Goal: Book appointment/travel/reservation

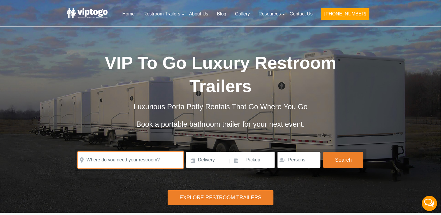
click at [150, 152] on input "text" at bounding box center [130, 160] width 105 height 16
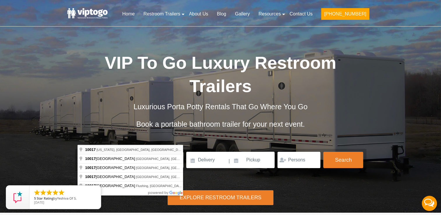
type input "[US_STATE][GEOGRAPHIC_DATA]"
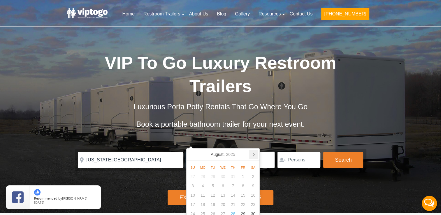
click at [254, 156] on icon at bounding box center [253, 154] width 9 height 9
click at [203, 184] on div "8" at bounding box center [202, 185] width 10 height 9
type input "[DATE]"
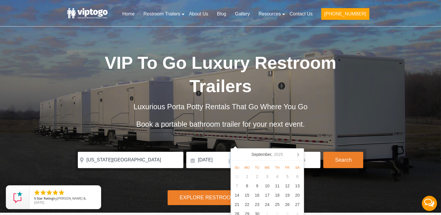
click at [254, 152] on input at bounding box center [252, 160] width 44 height 16
click at [298, 155] on icon at bounding box center [297, 154] width 1 height 3
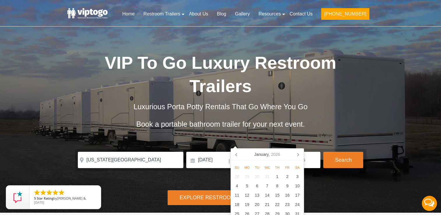
click at [298, 155] on icon at bounding box center [297, 154] width 1 height 3
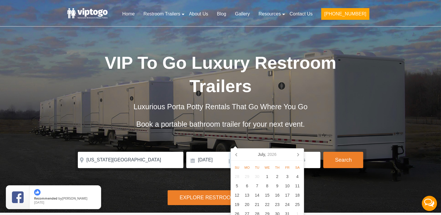
click at [298, 155] on icon at bounding box center [297, 154] width 1 height 3
click at [248, 184] on div "7" at bounding box center [247, 185] width 10 height 9
type input "[DATE]"
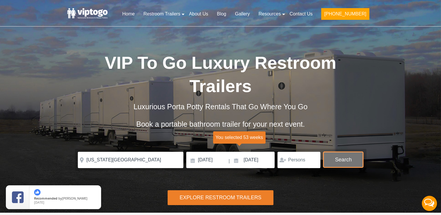
click at [346, 152] on button "Search" at bounding box center [343, 160] width 40 height 16
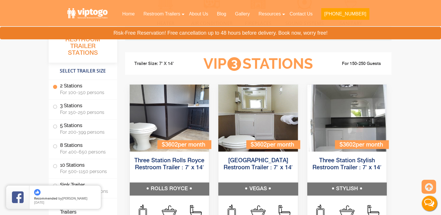
scroll to position [624, 0]
